Goal: Use online tool/utility: Utilize a website feature to perform a specific function

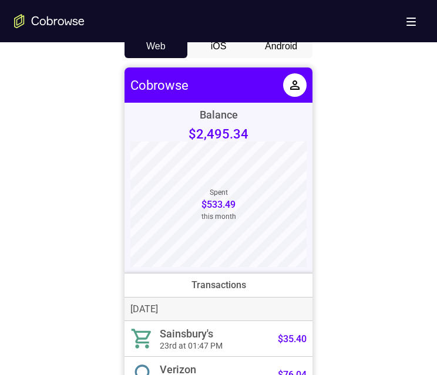
scroll to position [352, 0]
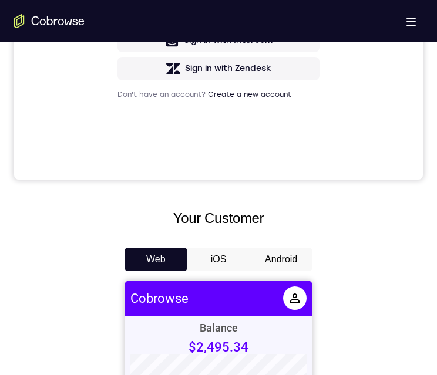
click at [223, 256] on button "iOS" at bounding box center [218, 259] width 63 height 23
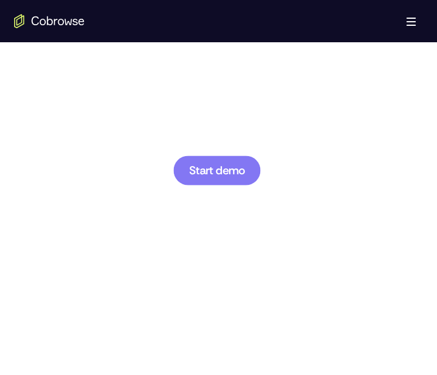
scroll to position [0, 0]
click at [211, 171] on span "Start demo" at bounding box center [217, 169] width 56 height 11
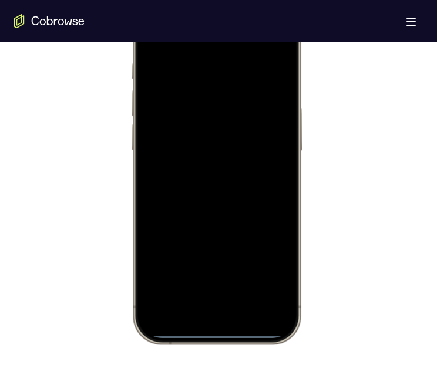
scroll to position [705, 0]
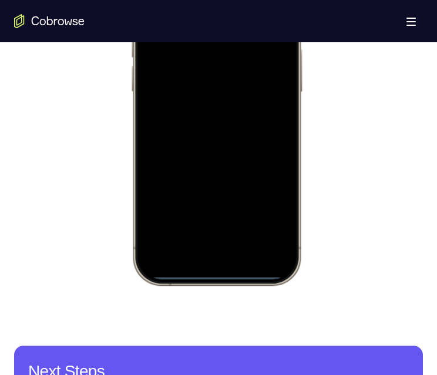
click at [218, 272] on div at bounding box center [216, 111] width 154 height 335
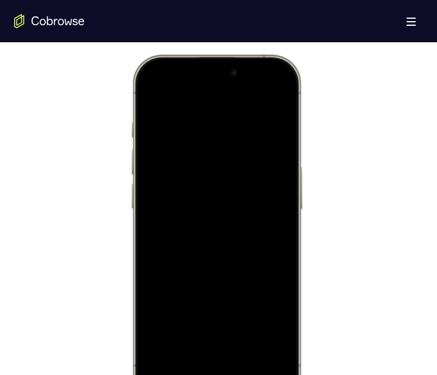
scroll to position [763, 0]
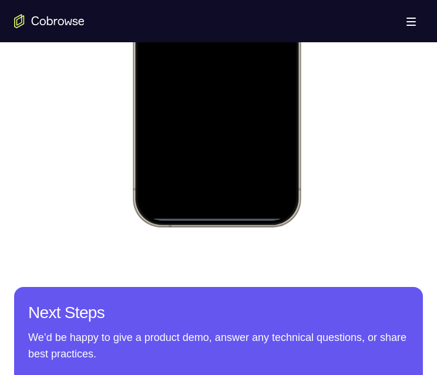
click at [207, 213] on div at bounding box center [216, 52] width 154 height 335
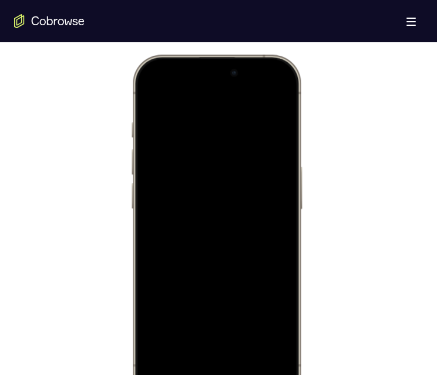
click at [224, 375] on div at bounding box center [216, 228] width 154 height 335
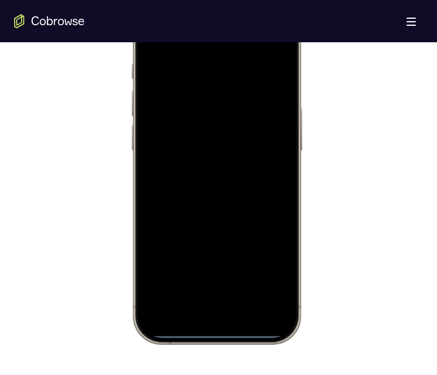
click at [223, 322] on div at bounding box center [216, 169] width 154 height 335
drag, startPoint x: 221, startPoint y: 335, endPoint x: 219, endPoint y: 324, distance: 11.3
click at [219, 272] on div at bounding box center [216, 169] width 154 height 335
drag, startPoint x: 219, startPoint y: 331, endPoint x: 213, endPoint y: 261, distance: 70.7
click at [213, 255] on div at bounding box center [216, 169] width 154 height 335
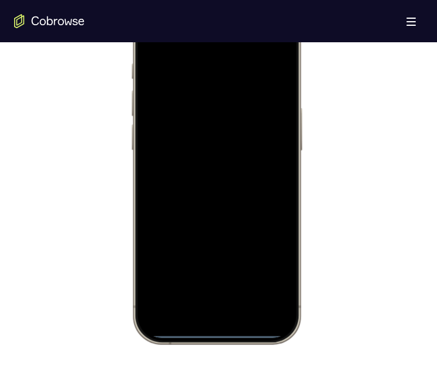
drag, startPoint x: 212, startPoint y: 332, endPoint x: 257, endPoint y: 48, distance: 287.7
click at [217, 0] on html "Online web based iOS Simulators and Android Emulators. Run iPhone, iPad, Mobile…" at bounding box center [218, 172] width 176 height 352
drag, startPoint x: 211, startPoint y: 332, endPoint x: 209, endPoint y: 289, distance: 43.5
click at [209, 289] on div at bounding box center [216, 169] width 154 height 335
click at [216, 333] on div at bounding box center [216, 169] width 154 height 335
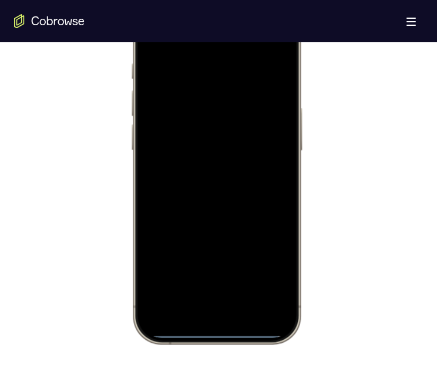
click at [216, 333] on div at bounding box center [216, 169] width 154 height 335
drag, startPoint x: 216, startPoint y: 333, endPoint x: 323, endPoint y: 347, distance: 107.8
click at [216, 333] on div at bounding box center [216, 169] width 154 height 335
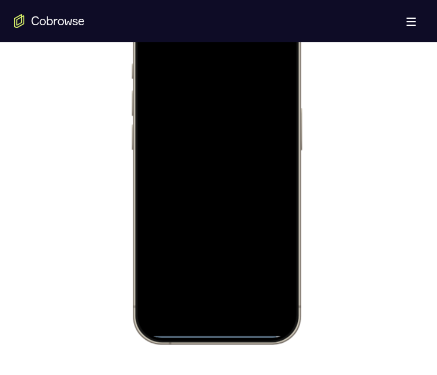
drag, startPoint x: 215, startPoint y: 333, endPoint x: 210, endPoint y: 328, distance: 7.9
click at [216, 304] on div at bounding box center [216, 169] width 154 height 335
click at [210, 329] on div at bounding box center [216, 169] width 154 height 335
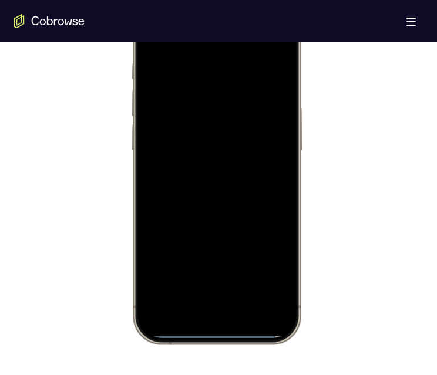
drag, startPoint x: 210, startPoint y: 329, endPoint x: 183, endPoint y: 246, distance: 87.5
click at [187, 256] on div at bounding box center [216, 169] width 154 height 335
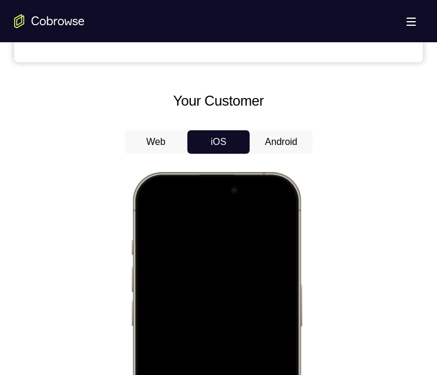
click at [273, 137] on button "Android" at bounding box center [281, 141] width 63 height 23
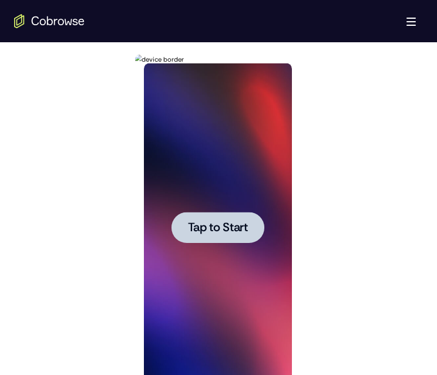
scroll to position [0, 0]
click at [217, 228] on span "Tap to Start" at bounding box center [217, 228] width 60 height 12
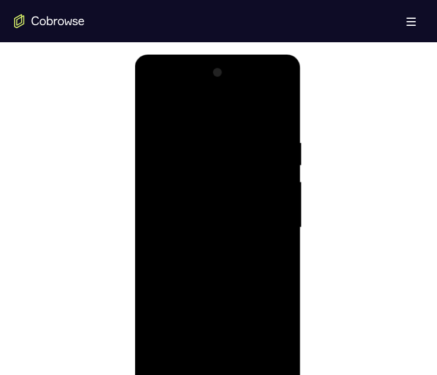
scroll to position [646, 0]
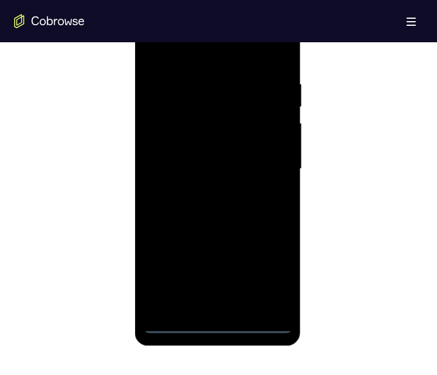
click at [218, 324] on div at bounding box center [217, 169] width 148 height 329
click at [274, 279] on div at bounding box center [217, 169] width 148 height 329
click at [173, 33] on div at bounding box center [217, 169] width 148 height 329
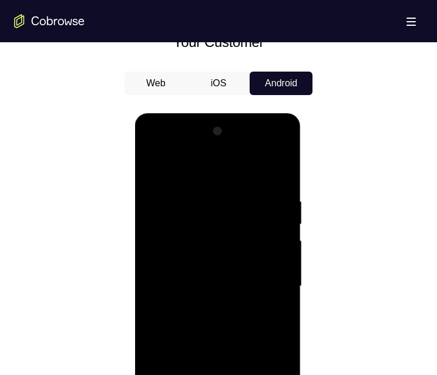
click at [205, 221] on div at bounding box center [217, 286] width 148 height 329
click at [194, 146] on div at bounding box center [217, 286] width 148 height 329
click at [180, 165] on div at bounding box center [217, 286] width 148 height 329
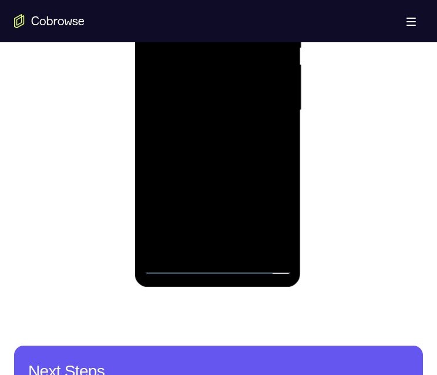
scroll to position [648, 0]
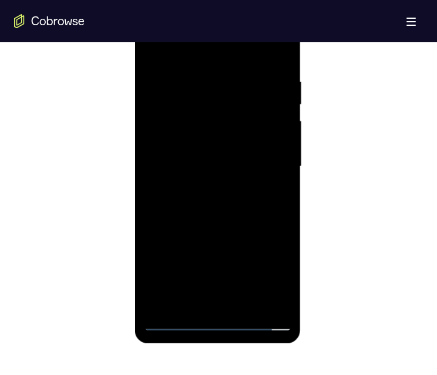
click at [202, 66] on div at bounding box center [217, 166] width 148 height 329
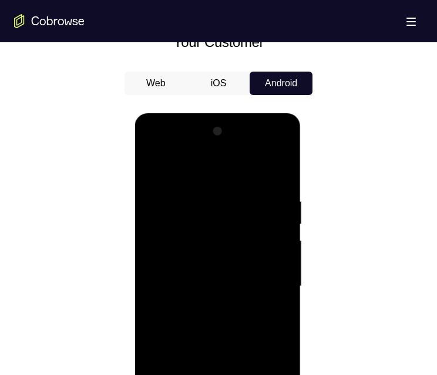
click at [196, 197] on div at bounding box center [217, 286] width 148 height 329
click at [200, 348] on div at bounding box center [217, 286] width 148 height 329
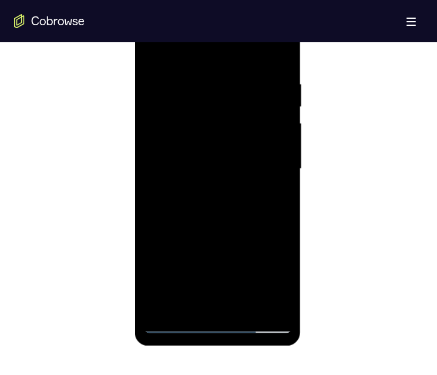
drag, startPoint x: 205, startPoint y: 280, endPoint x: 235, endPoint y: 141, distance: 142.3
click at [235, 141] on div at bounding box center [217, 169] width 148 height 329
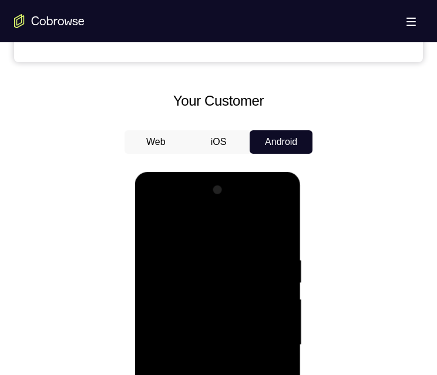
click at [151, 206] on div at bounding box center [217, 345] width 148 height 329
click at [269, 345] on div at bounding box center [217, 345] width 148 height 329
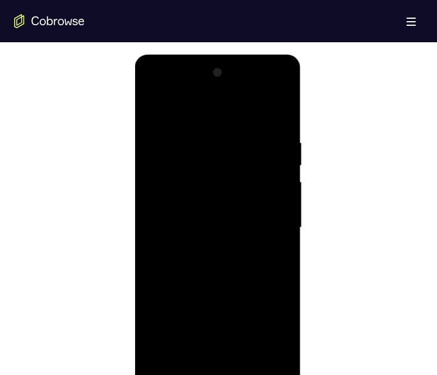
scroll to position [646, 0]
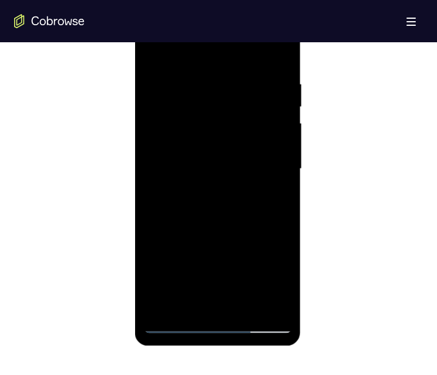
click at [220, 288] on div at bounding box center [217, 169] width 148 height 329
click at [231, 284] on div at bounding box center [217, 169] width 148 height 329
click at [231, 285] on div at bounding box center [217, 169] width 148 height 329
click at [231, 290] on div at bounding box center [217, 169] width 148 height 329
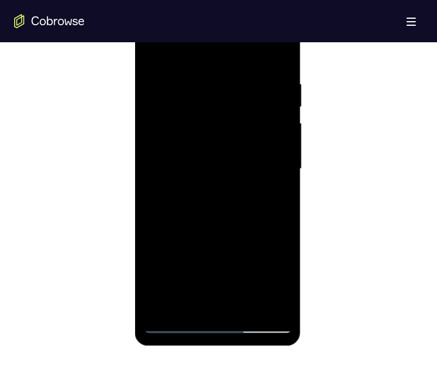
scroll to position [470, 0]
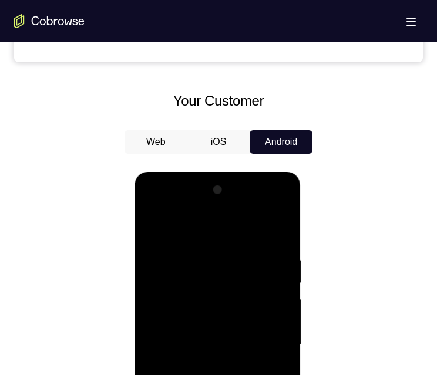
click at [171, 375] on div at bounding box center [217, 345] width 148 height 329
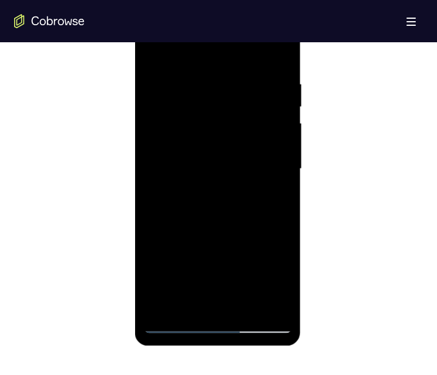
click at [205, 135] on div at bounding box center [217, 169] width 148 height 329
click at [203, 108] on div at bounding box center [217, 169] width 148 height 329
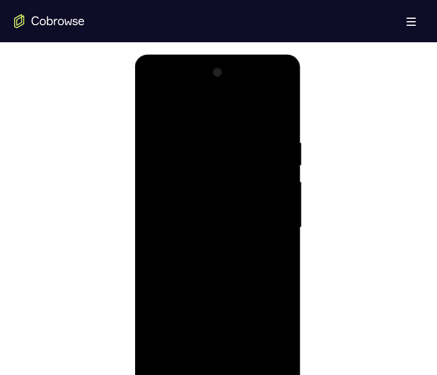
click at [280, 106] on div at bounding box center [217, 227] width 148 height 329
click at [195, 107] on div at bounding box center [217, 227] width 148 height 329
click at [166, 119] on div at bounding box center [217, 227] width 148 height 329
click at [170, 126] on div at bounding box center [217, 227] width 148 height 329
click at [167, 162] on div at bounding box center [217, 227] width 148 height 329
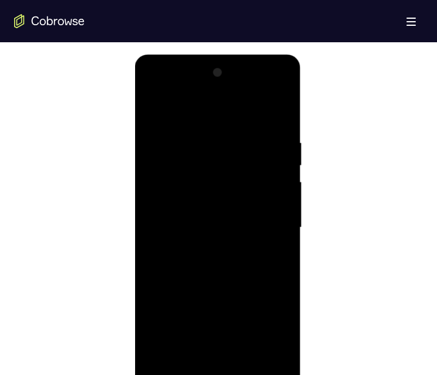
click at [151, 106] on div at bounding box center [217, 227] width 148 height 329
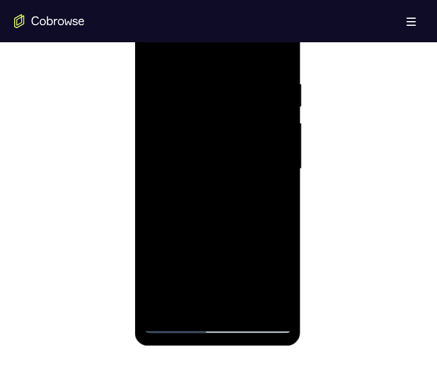
drag, startPoint x: 158, startPoint y: 220, endPoint x: 191, endPoint y: 263, distance: 54.5
click at [191, 263] on div at bounding box center [217, 169] width 148 height 329
drag, startPoint x: 191, startPoint y: 263, endPoint x: 221, endPoint y: 113, distance: 153.3
click at [221, 113] on div at bounding box center [217, 169] width 148 height 329
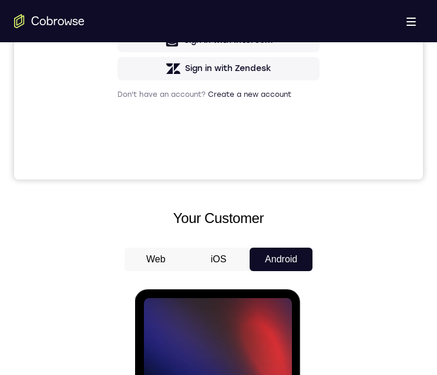
scroll to position [763, 0]
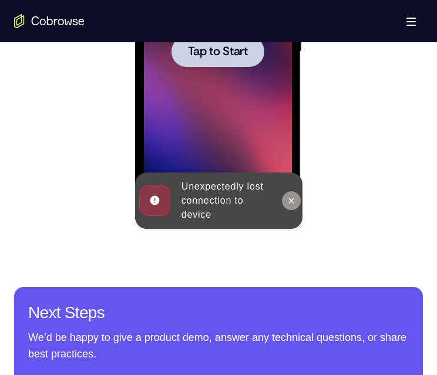
click at [296, 204] on button at bounding box center [290, 200] width 19 height 19
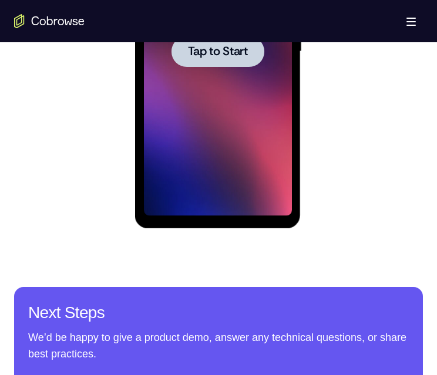
click at [230, 52] on span "Tap to Start" at bounding box center [217, 52] width 60 height 12
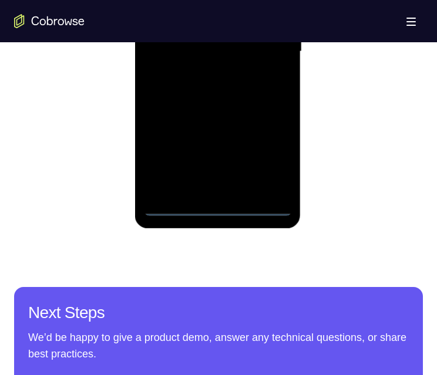
click at [219, 207] on div at bounding box center [217, 51] width 148 height 329
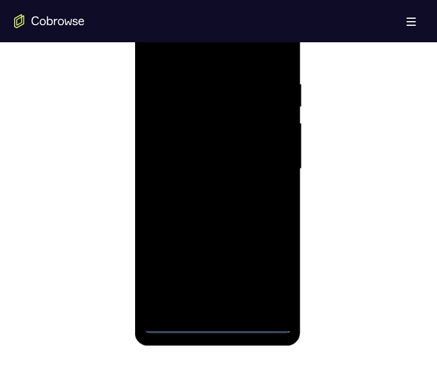
click at [266, 272] on div at bounding box center [217, 169] width 148 height 329
click at [188, 49] on div at bounding box center [217, 169] width 148 height 329
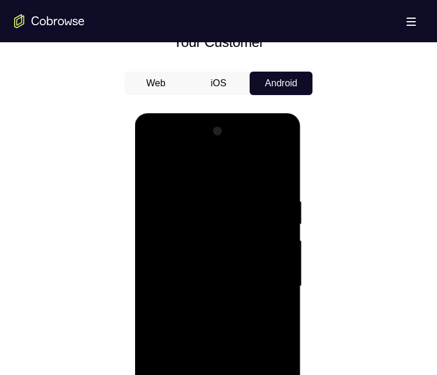
click at [187, 219] on div at bounding box center [217, 286] width 148 height 329
click at [197, 189] on div at bounding box center [217, 286] width 148 height 329
click at [176, 241] on div at bounding box center [217, 286] width 148 height 329
click at [152, 151] on div at bounding box center [217, 286] width 148 height 329
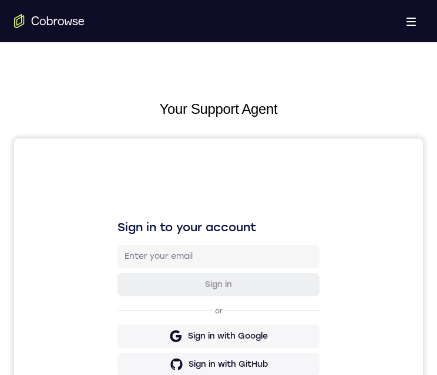
scroll to position [352, 0]
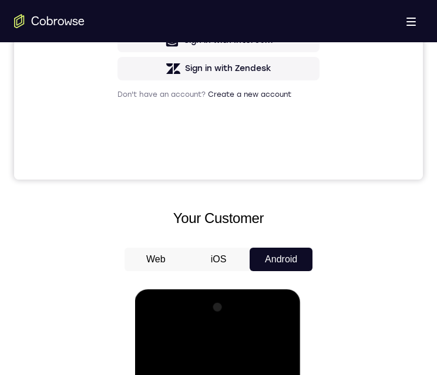
scroll to position [646, 0]
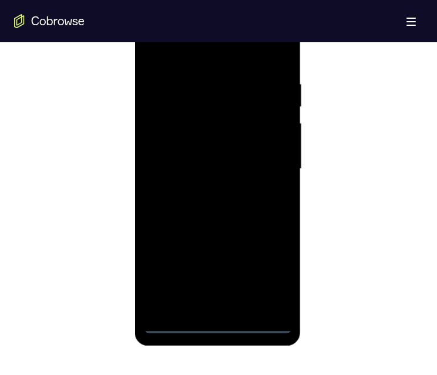
click at [214, 325] on div at bounding box center [217, 169] width 148 height 329
click at [271, 277] on div at bounding box center [217, 169] width 148 height 329
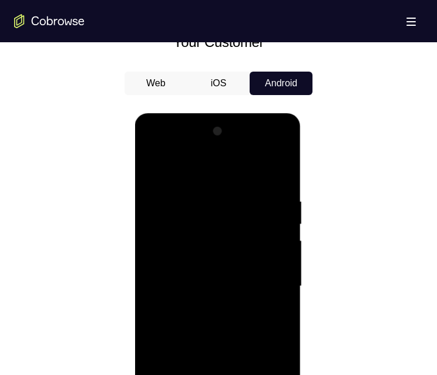
click at [180, 149] on div at bounding box center [217, 286] width 148 height 329
click at [195, 221] on div at bounding box center [217, 286] width 148 height 329
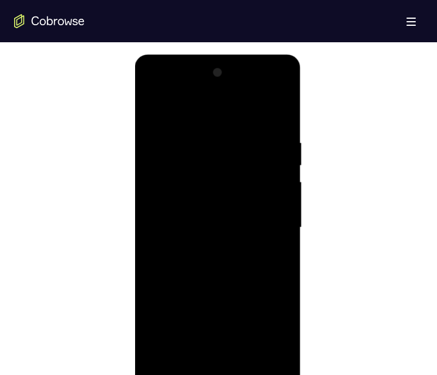
click at [200, 88] on div at bounding box center [217, 227] width 148 height 329
click at [181, 134] on div at bounding box center [217, 227] width 148 height 329
click at [190, 180] on div at bounding box center [217, 227] width 148 height 329
click at [278, 110] on div at bounding box center [217, 227] width 148 height 329
click at [274, 259] on div at bounding box center [217, 227] width 148 height 329
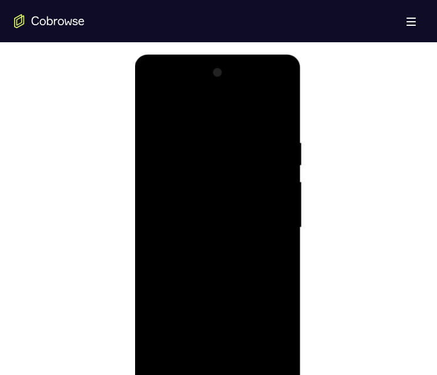
click at [205, 160] on div at bounding box center [217, 227] width 148 height 329
click at [266, 207] on div at bounding box center [217, 227] width 148 height 329
click at [252, 197] on div at bounding box center [217, 227] width 148 height 329
click at [208, 341] on div at bounding box center [217, 227] width 148 height 329
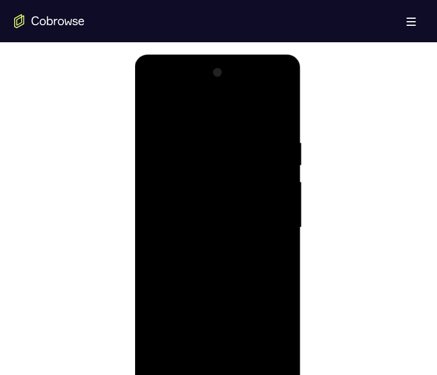
click at [235, 240] on div at bounding box center [217, 227] width 148 height 329
click at [209, 365] on div at bounding box center [217, 227] width 148 height 329
click at [242, 366] on div at bounding box center [217, 227] width 148 height 329
click at [262, 235] on div at bounding box center [217, 227] width 148 height 329
click at [210, 178] on div at bounding box center [217, 227] width 148 height 329
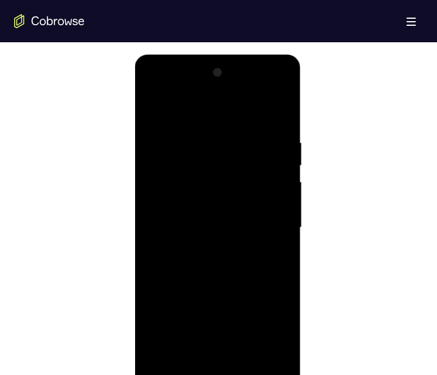
click at [217, 155] on div at bounding box center [217, 227] width 148 height 329
click at [191, 186] on div at bounding box center [217, 227] width 148 height 329
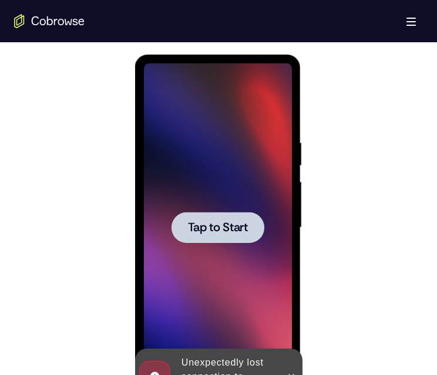
scroll to position [611, 0]
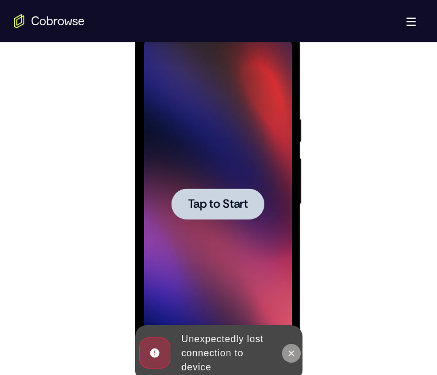
click at [291, 349] on icon at bounding box center [290, 353] width 9 height 9
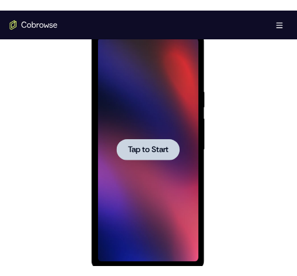
scroll to position [0, 0]
